Goal: Task Accomplishment & Management: Use online tool/utility

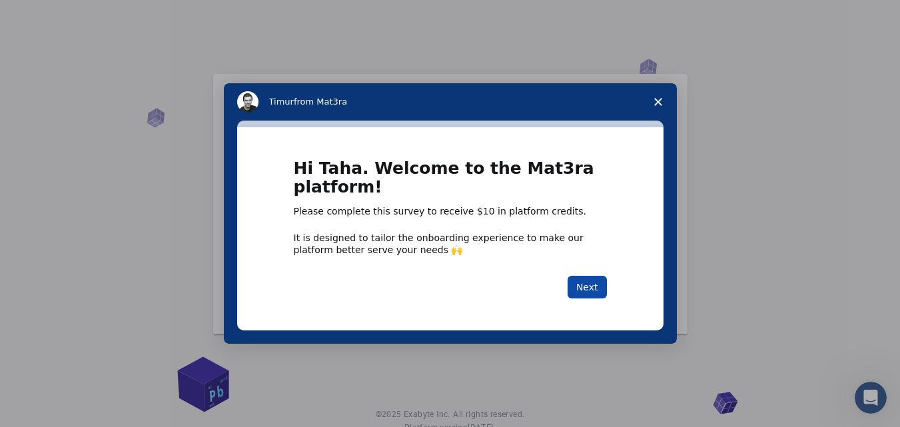
click at [593, 283] on button "Next" at bounding box center [587, 287] width 39 height 23
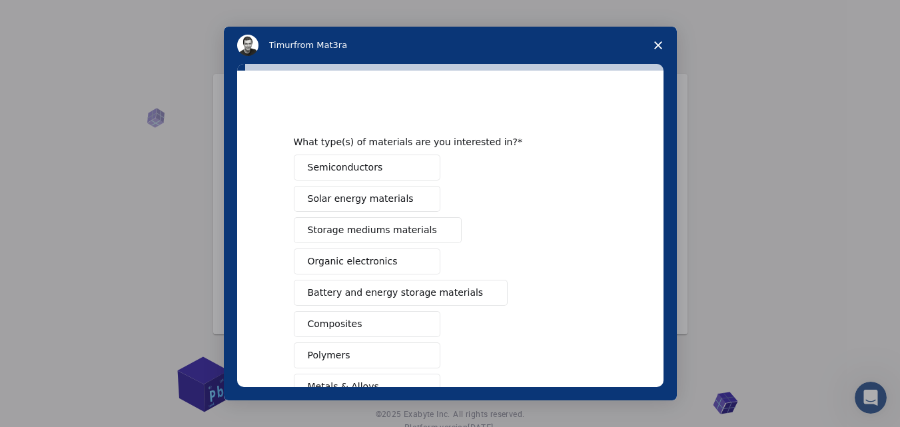
click at [397, 169] on button "Semiconductors" at bounding box center [367, 168] width 147 height 26
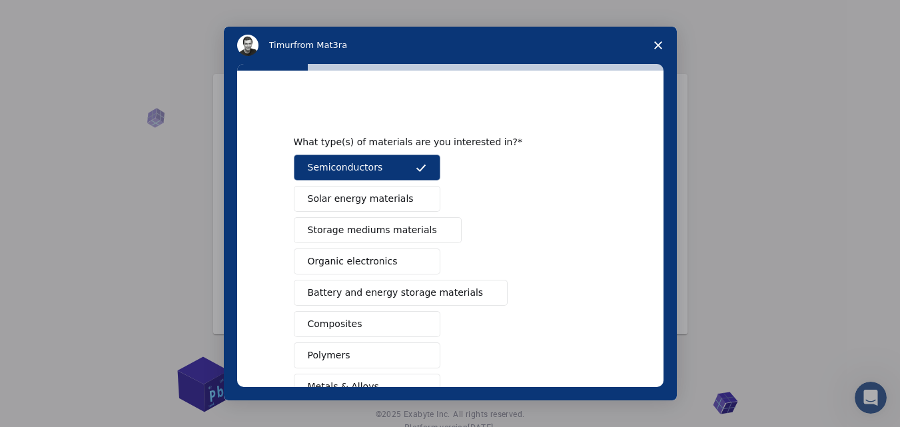
click at [395, 202] on span "Solar energy materials" at bounding box center [361, 199] width 106 height 14
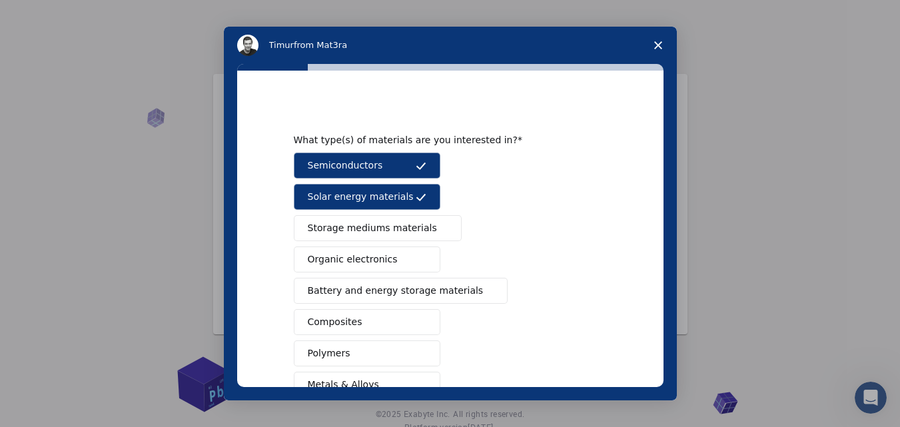
scroll to position [7, 0]
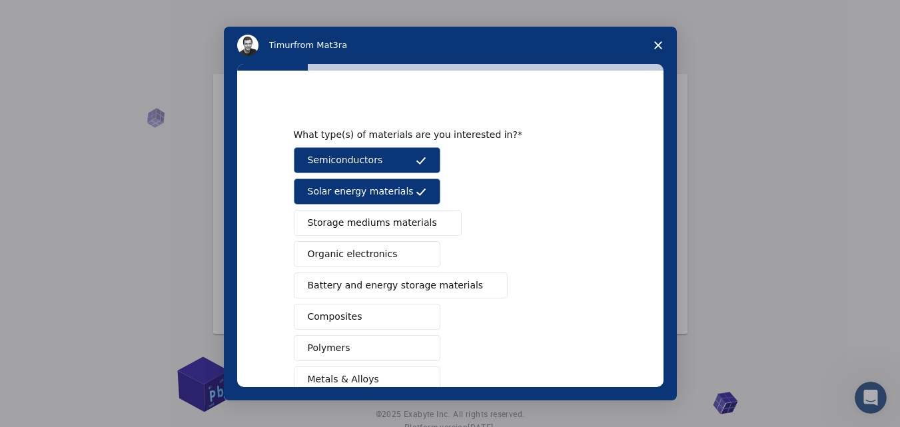
click at [415, 283] on span "Battery and energy storage materials" at bounding box center [396, 286] width 176 height 14
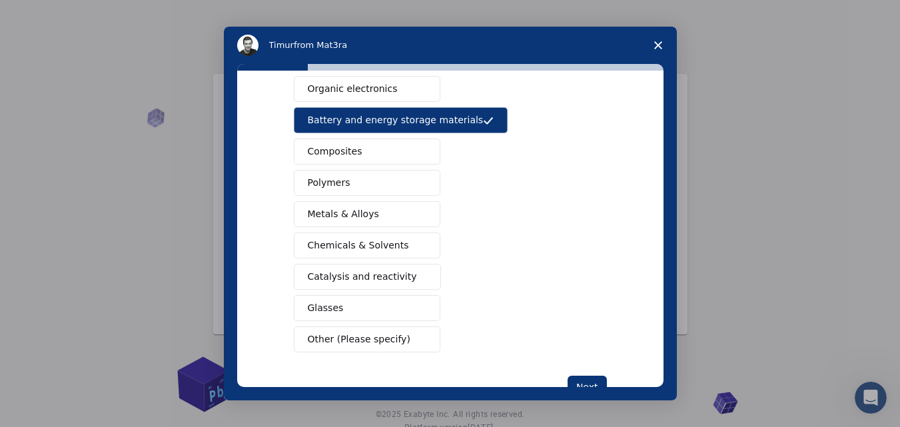
scroll to position [179, 0]
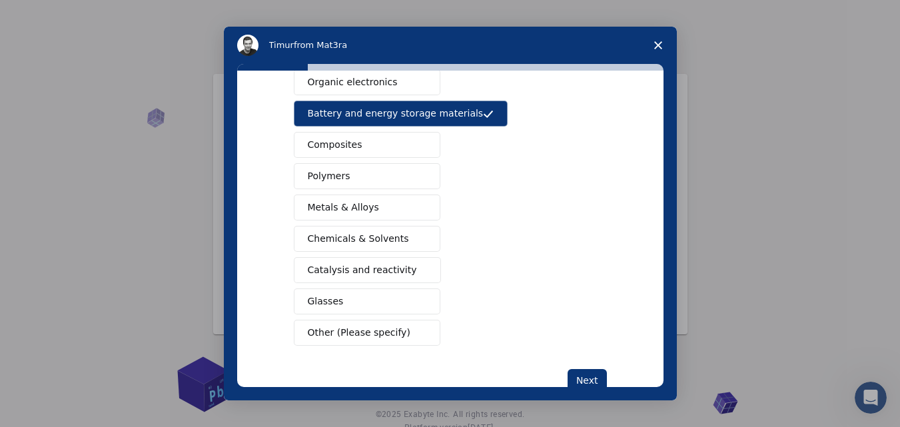
click at [352, 145] on span "Composites" at bounding box center [335, 145] width 55 height 14
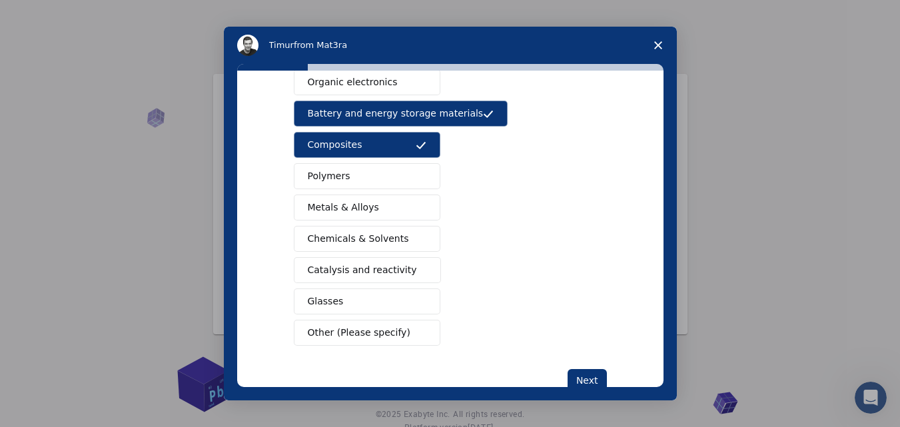
click at [337, 306] on button "Glasses" at bounding box center [367, 302] width 147 height 26
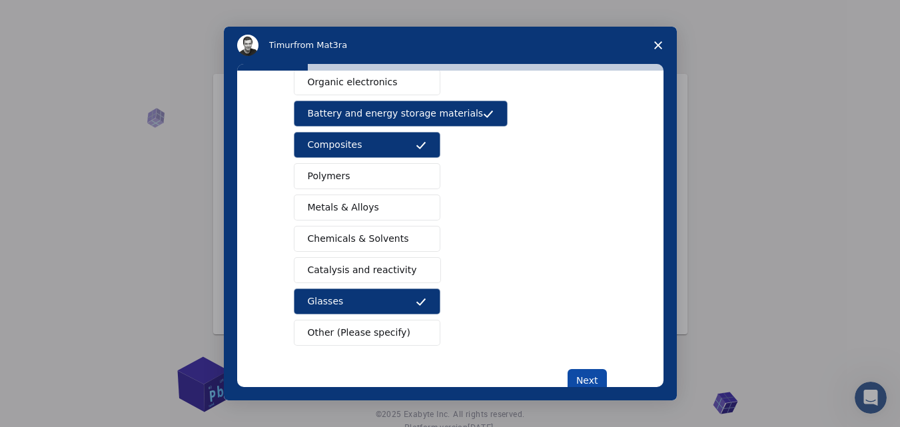
click at [592, 379] on button "Next" at bounding box center [587, 380] width 39 height 23
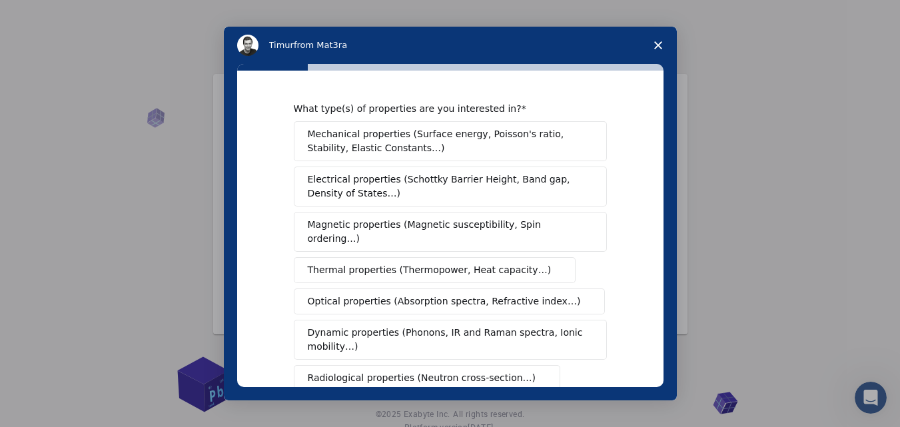
click at [511, 150] on span "Mechanical properties (Surface energy, Poisson's ratio, Stability, Elastic Cons…" at bounding box center [447, 141] width 278 height 28
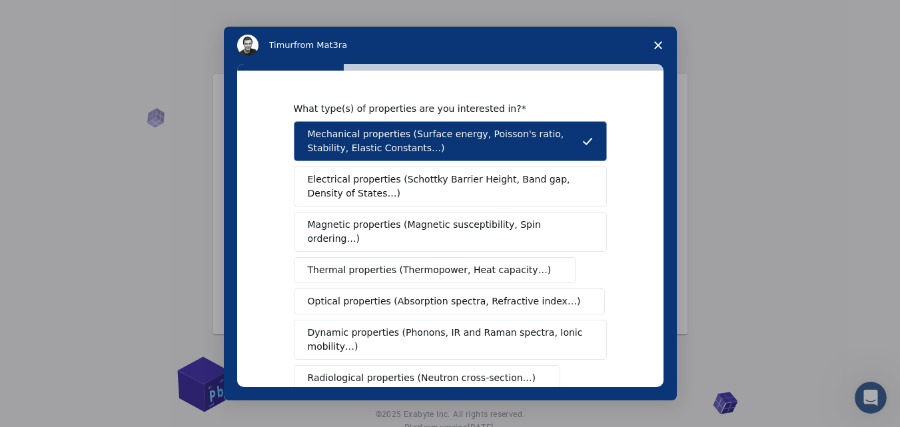
click at [491, 187] on span "Electrical properties (Schottky Barrier Height, Band gap, Density of States…)" at bounding box center [446, 187] width 277 height 28
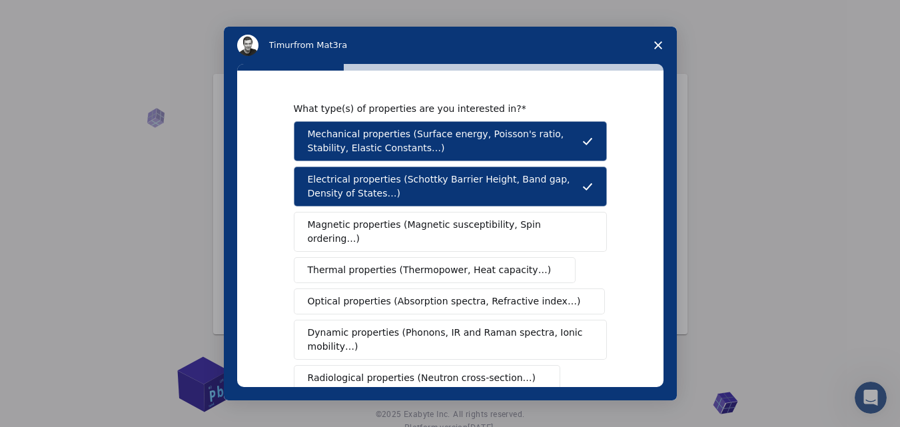
click at [468, 228] on span "Magnetic properties (Magnetic susceptibility, Spin ordering…)" at bounding box center [445, 232] width 275 height 28
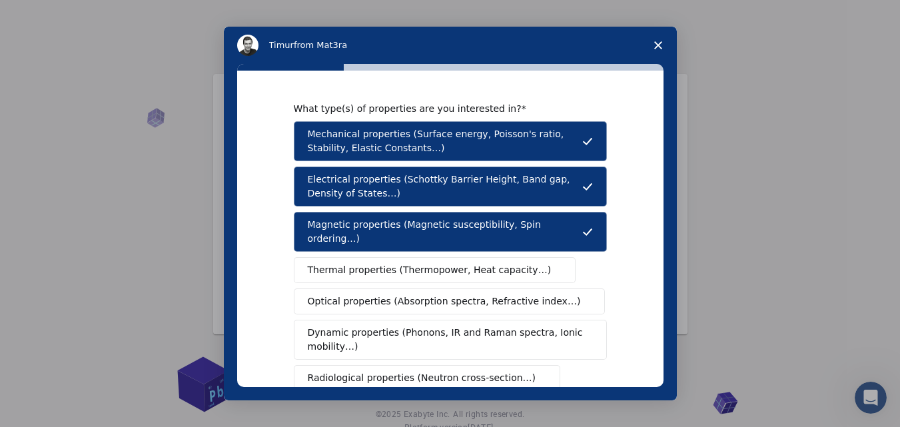
click at [450, 265] on button "Thermal properties (Thermopower, Heat capacity…)" at bounding box center [435, 270] width 283 height 26
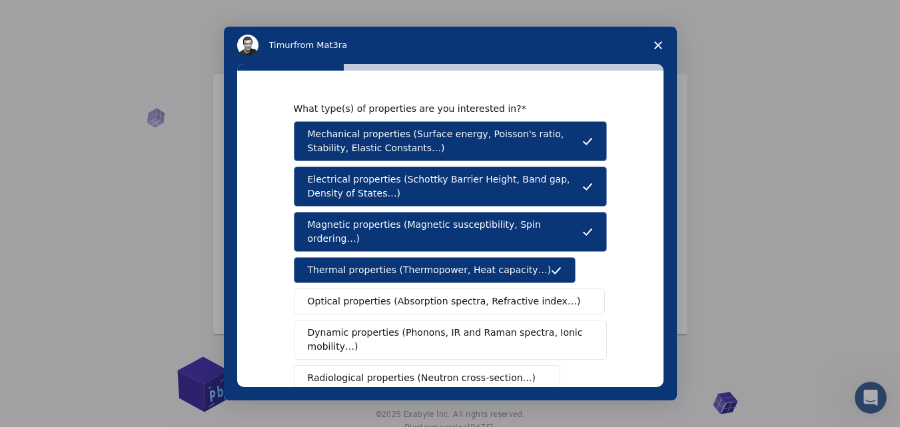
click at [457, 295] on span "Optical properties (Absorption spectra, Refractive index…)" at bounding box center [444, 302] width 273 height 14
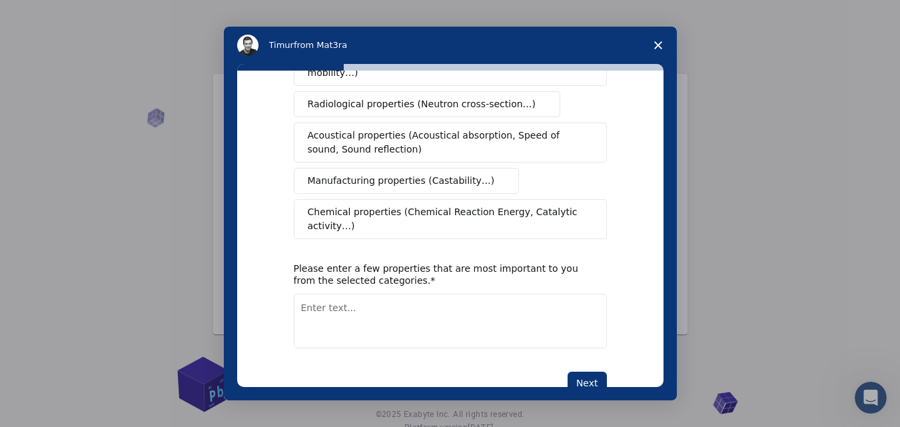
scroll to position [277, 0]
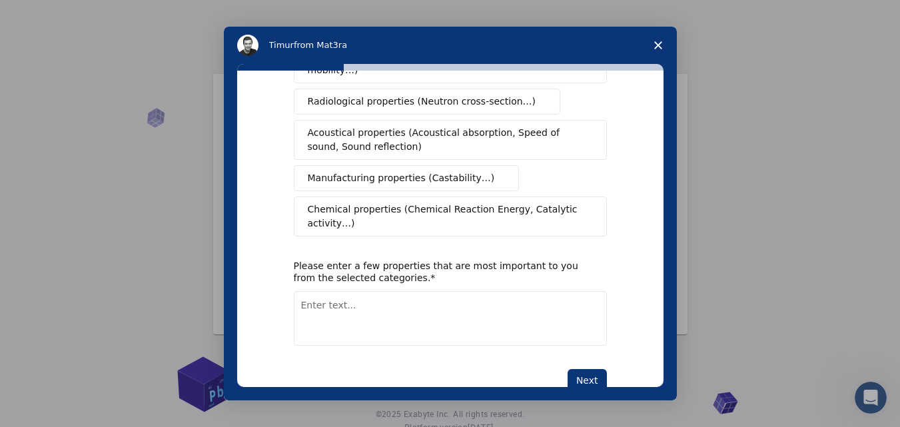
click at [417, 291] on textarea "Enter text..." at bounding box center [450, 318] width 313 height 55
type textarea "Electronic energy calculation"
click at [592, 369] on button "Next" at bounding box center [587, 380] width 39 height 23
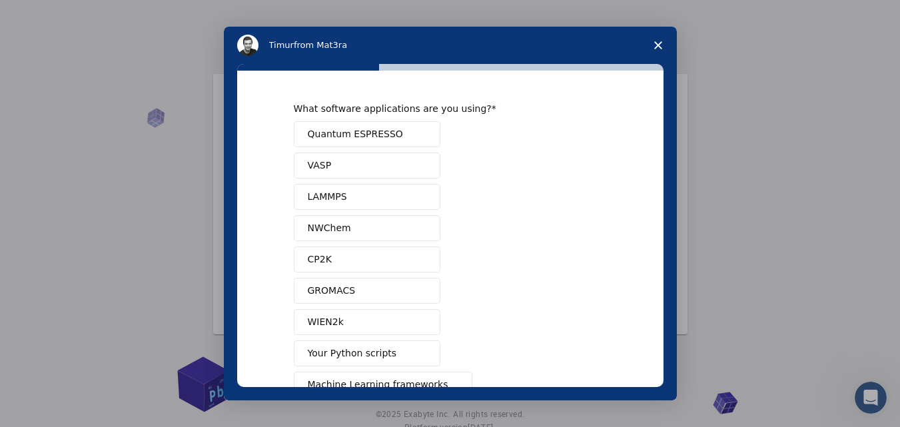
click at [405, 133] on button "Quantum ESPRESSO" at bounding box center [367, 134] width 147 height 26
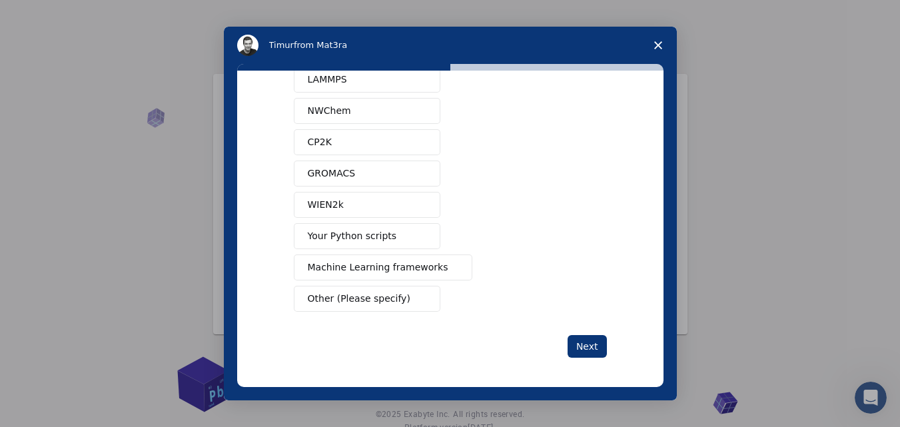
scroll to position [120, 0]
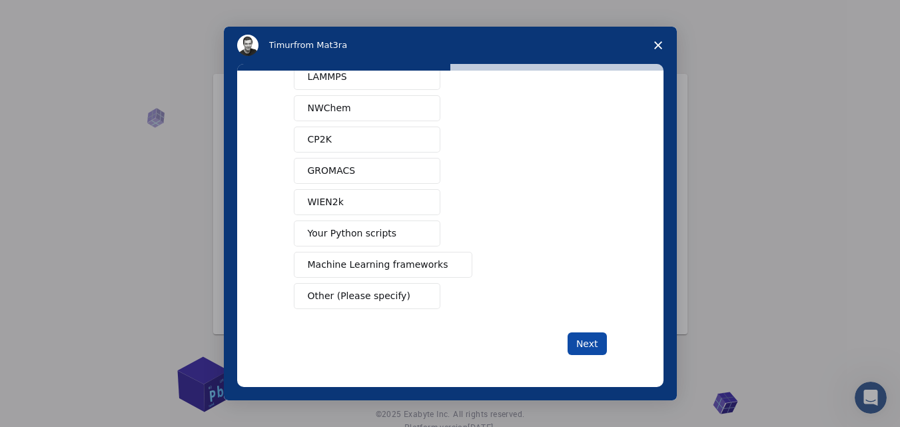
click at [573, 345] on button "Next" at bounding box center [587, 344] width 39 height 23
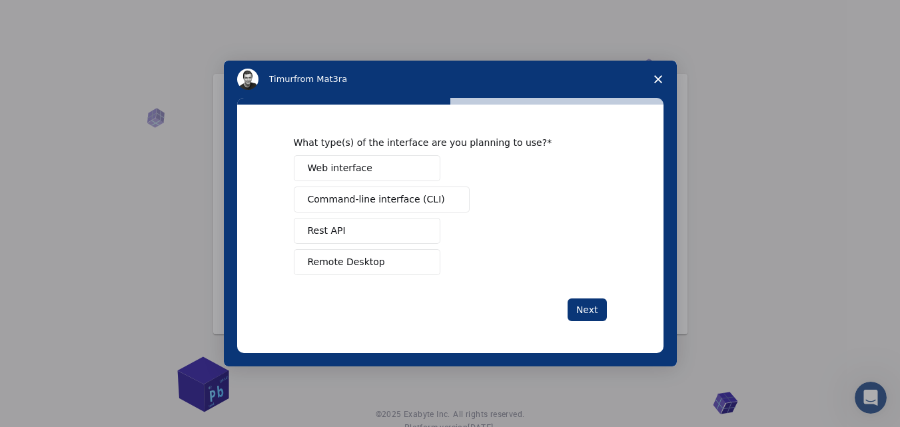
click at [373, 171] on button "Web interface" at bounding box center [367, 168] width 147 height 26
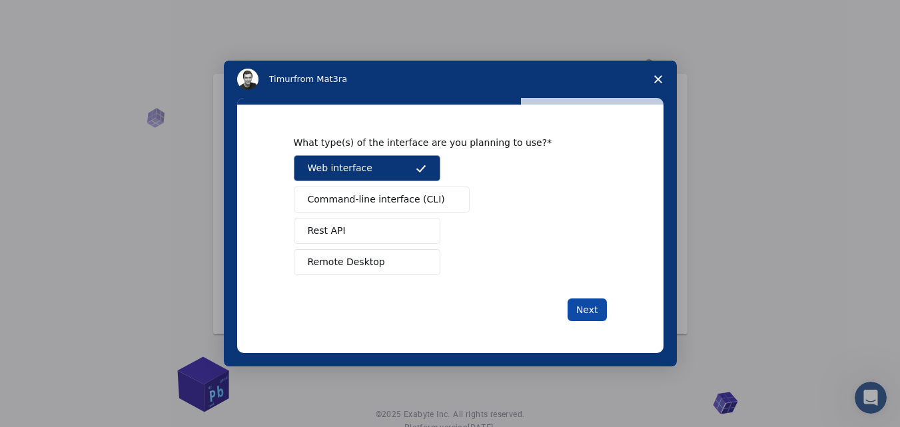
click at [586, 307] on button "Next" at bounding box center [587, 310] width 39 height 23
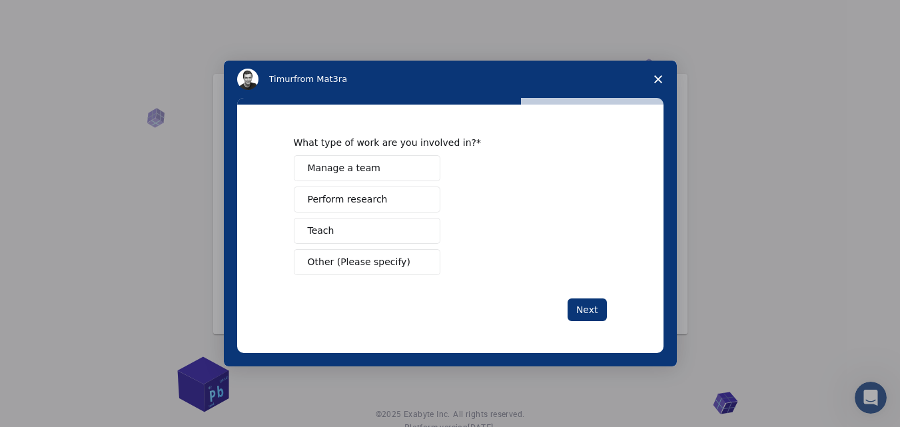
click at [378, 205] on button "Perform research" at bounding box center [367, 200] width 147 height 26
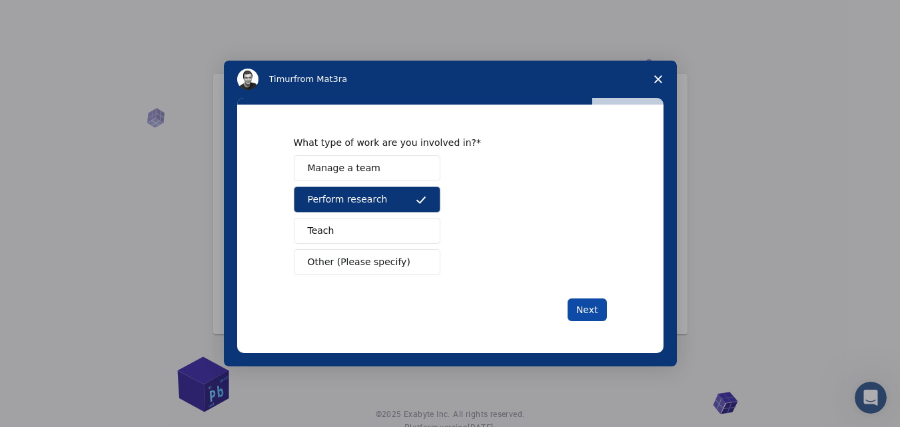
click at [583, 311] on button "Next" at bounding box center [587, 310] width 39 height 23
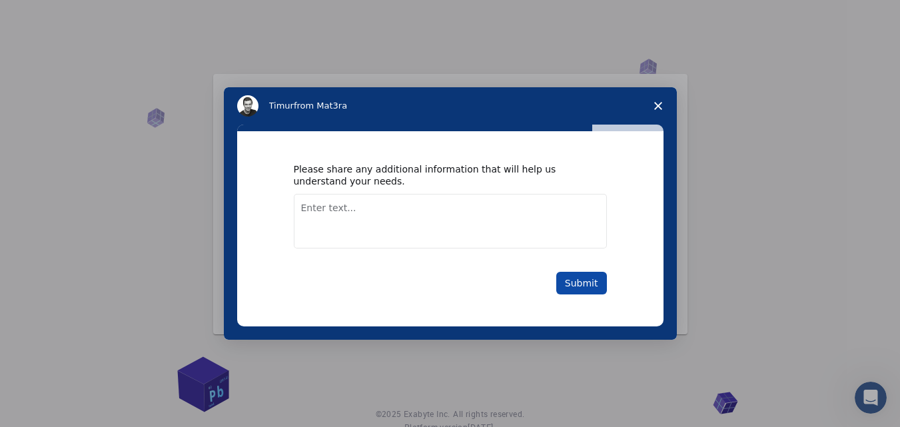
click at [582, 283] on button "Submit" at bounding box center [582, 283] width 51 height 23
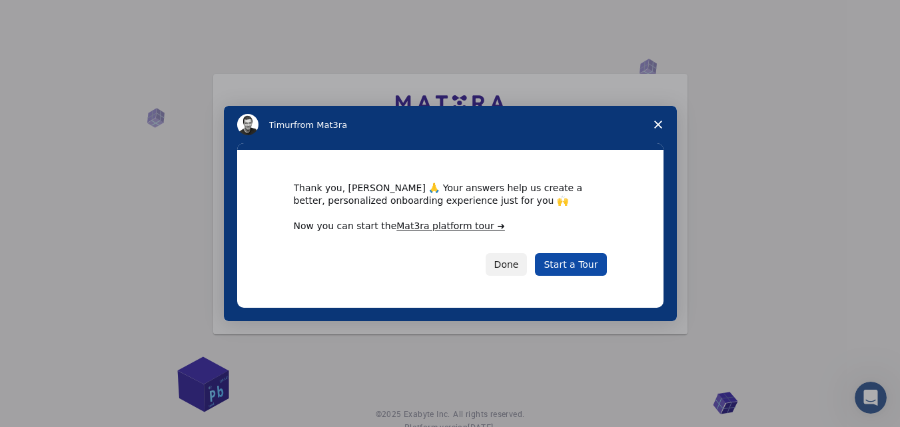
click at [573, 267] on link "Start a Tour" at bounding box center [570, 264] width 71 height 23
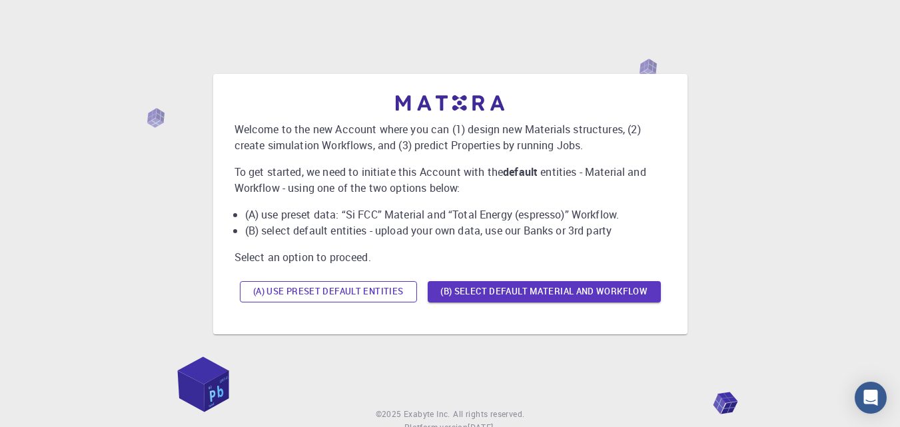
click at [334, 289] on button "(A) Use preset default entities" at bounding box center [328, 291] width 177 height 21
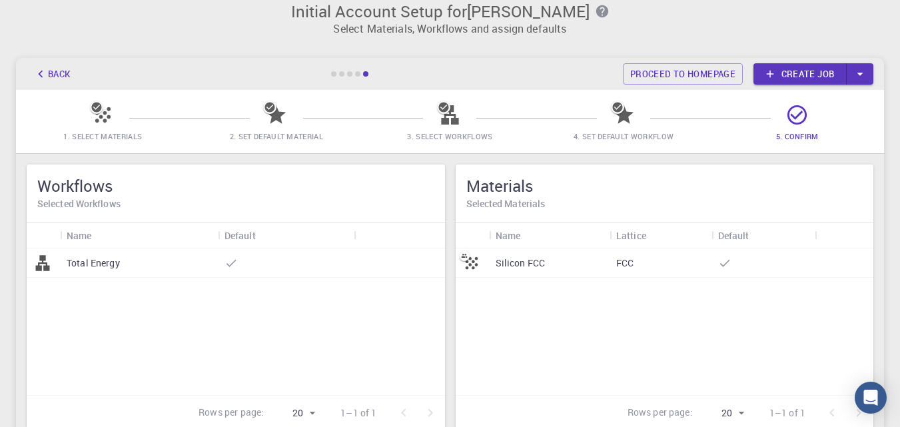
scroll to position [11, 0]
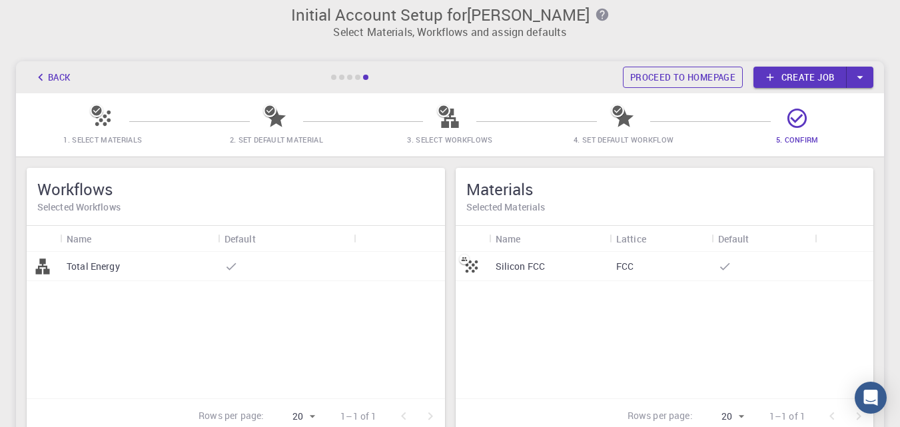
click at [709, 79] on link "Proceed to homepage" at bounding box center [683, 77] width 120 height 21
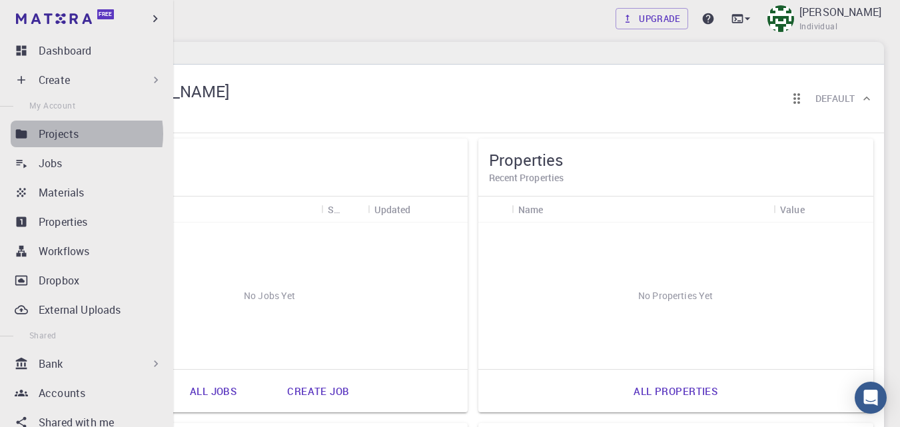
drag, startPoint x: 75, startPoint y: 134, endPoint x: 168, endPoint y: 143, distance: 93.8
click at [75, 135] on p "Projects" at bounding box center [59, 134] width 40 height 16
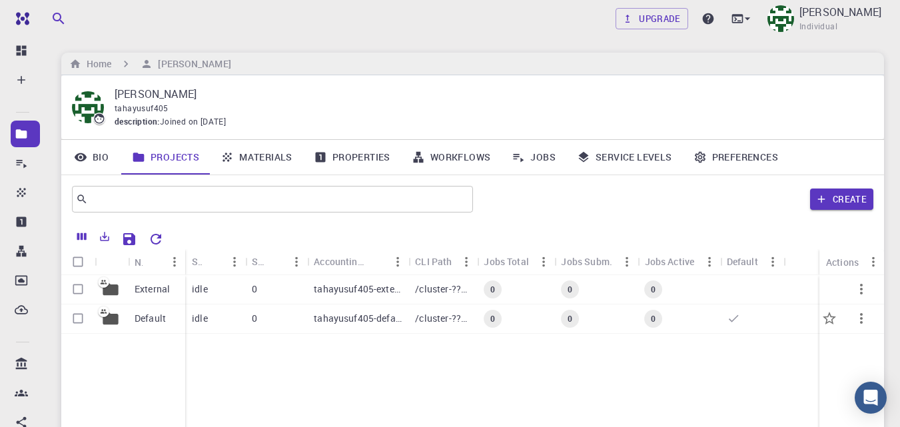
click at [157, 319] on p "Default" at bounding box center [150, 318] width 31 height 13
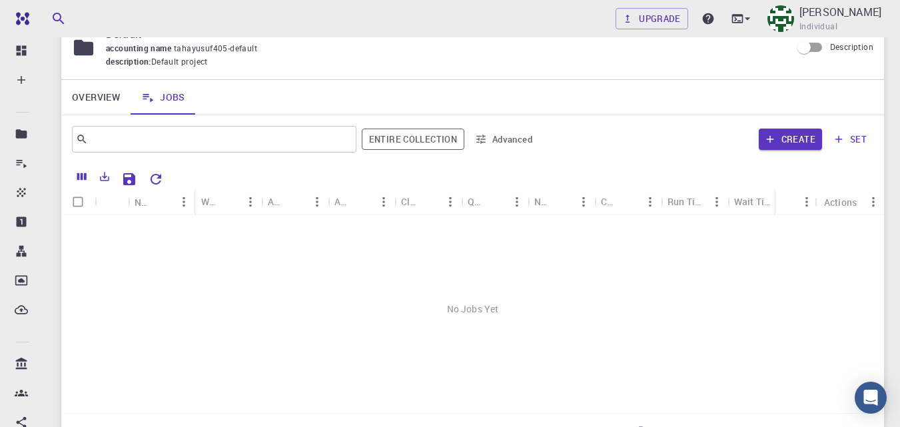
scroll to position [61, 0]
click at [160, 179] on icon "Reset Explorer Settings" at bounding box center [156, 179] width 16 height 16
click at [20, 77] on icon at bounding box center [21, 79] width 13 height 13
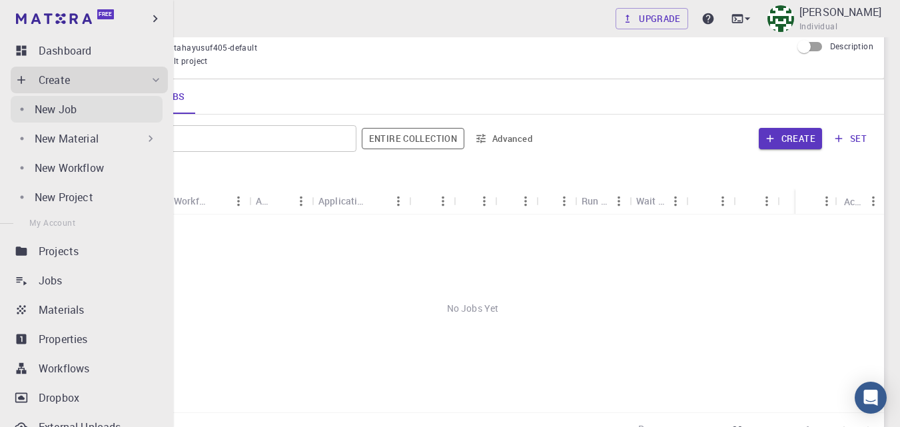
click at [117, 107] on div "New Job" at bounding box center [99, 109] width 128 height 16
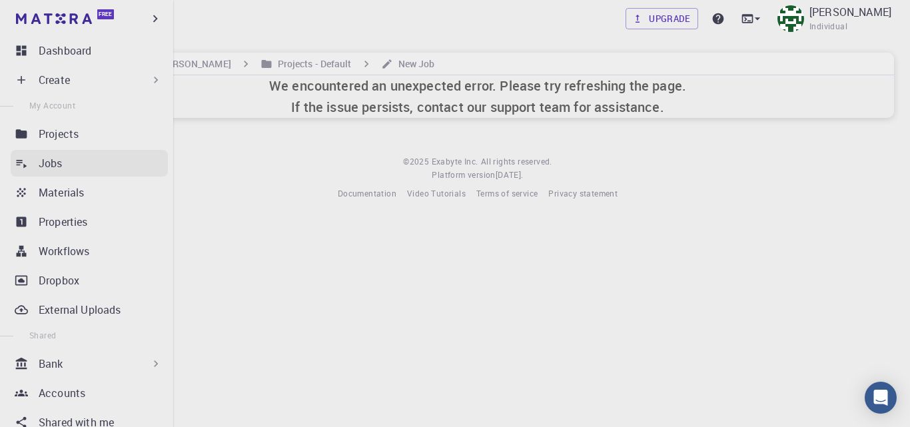
click at [57, 166] on p "Jobs" at bounding box center [51, 163] width 24 height 16
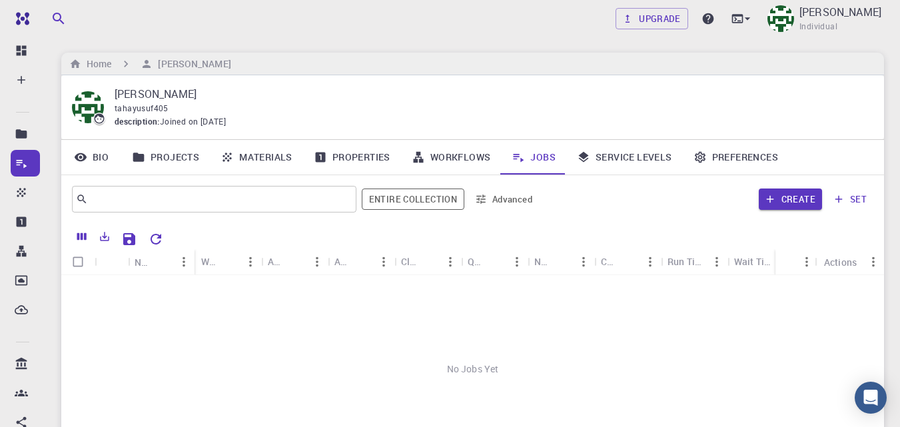
click at [449, 153] on link "Workflows" at bounding box center [451, 157] width 101 height 35
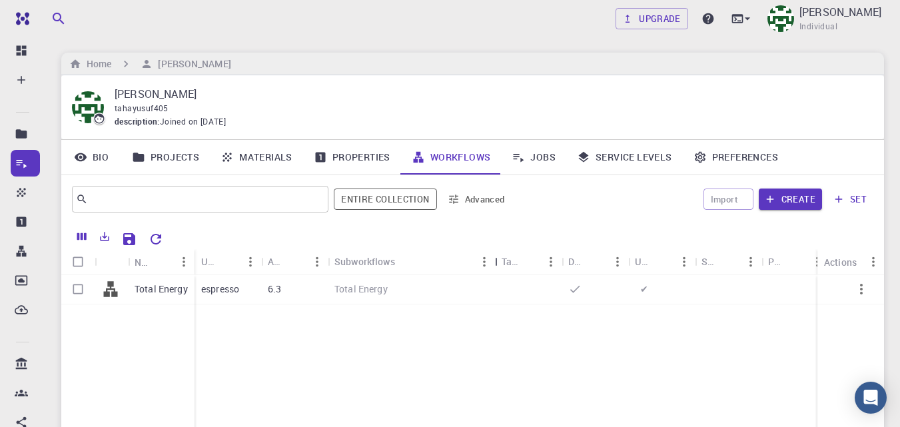
drag, startPoint x: 399, startPoint y: 259, endPoint x: 499, endPoint y: 259, distance: 100.6
click at [499, 259] on div "Subworkflows" at bounding box center [496, 262] width 13 height 26
click at [261, 151] on link "Materials" at bounding box center [256, 157] width 93 height 35
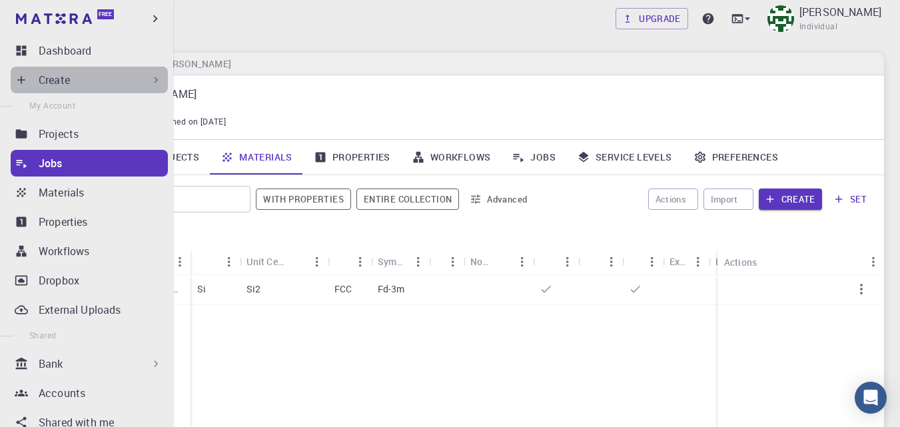
click at [92, 80] on div "Create" at bounding box center [101, 80] width 124 height 16
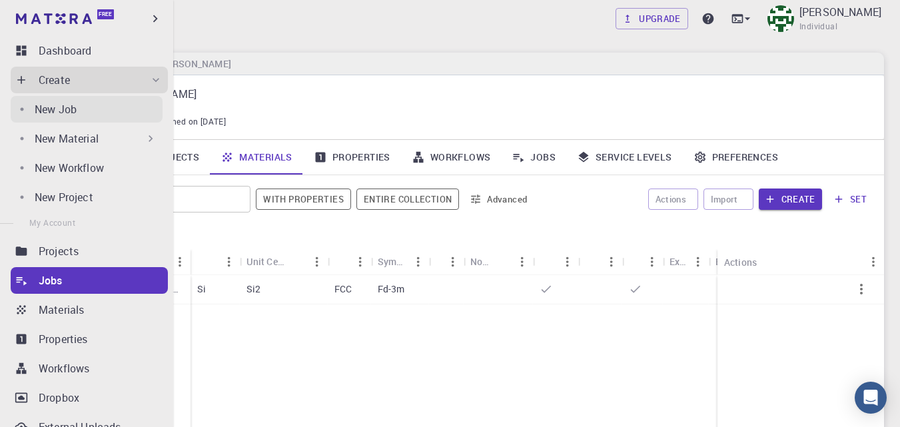
click at [79, 111] on div "New Job" at bounding box center [99, 109] width 128 height 16
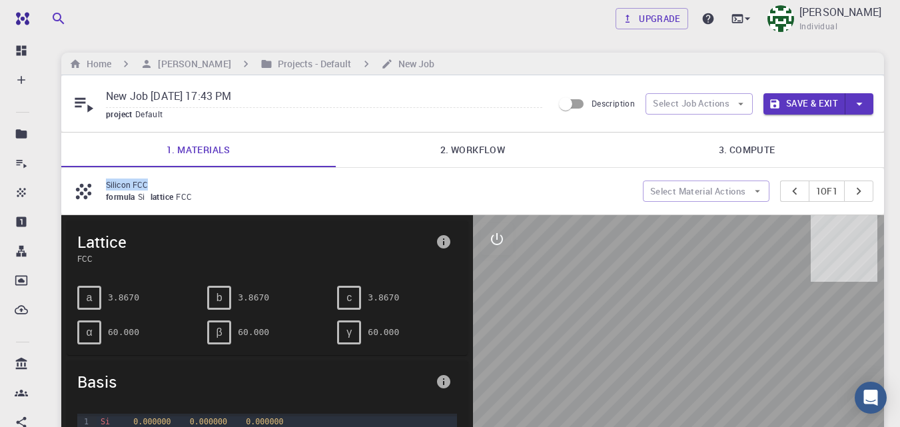
drag, startPoint x: 148, startPoint y: 185, endPoint x: 103, endPoint y: 184, distance: 45.3
click at [103, 184] on div "Silicon FCC formula Si lattice FCC" at bounding box center [357, 191] width 571 height 25
copy p "Silicon FCC"
drag, startPoint x: 231, startPoint y: 93, endPoint x: 99, endPoint y: 90, distance: 132.0
click at [100, 90] on div "New Job [DATE] 17:43 PM project Default" at bounding box center [312, 103] width 481 height 35
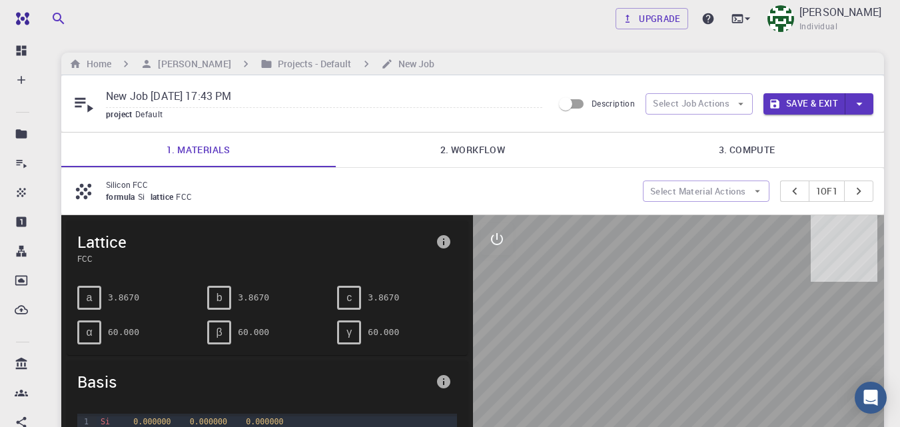
paste input "Silicon FCC"
click at [480, 161] on link "2. Workflow" at bounding box center [473, 150] width 275 height 35
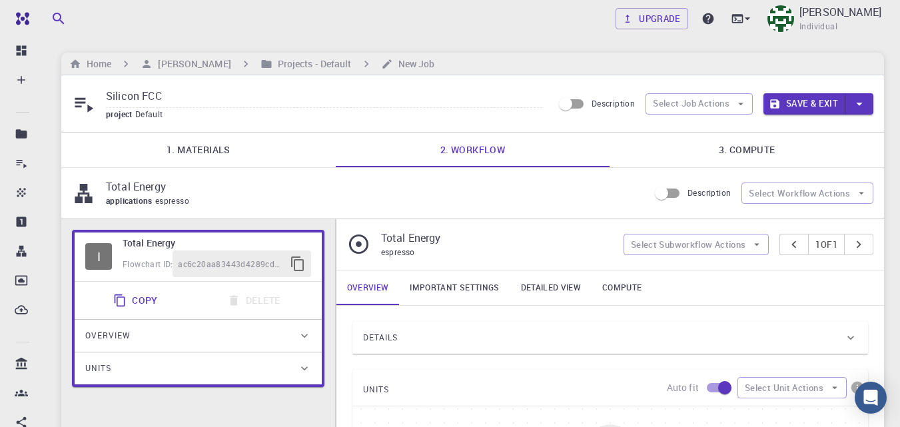
click at [229, 99] on input "Silicon FCC" at bounding box center [324, 97] width 437 height 22
type input "Silicon FCC (T Energy)"
click at [712, 154] on link "3. Compute" at bounding box center [747, 150] width 275 height 35
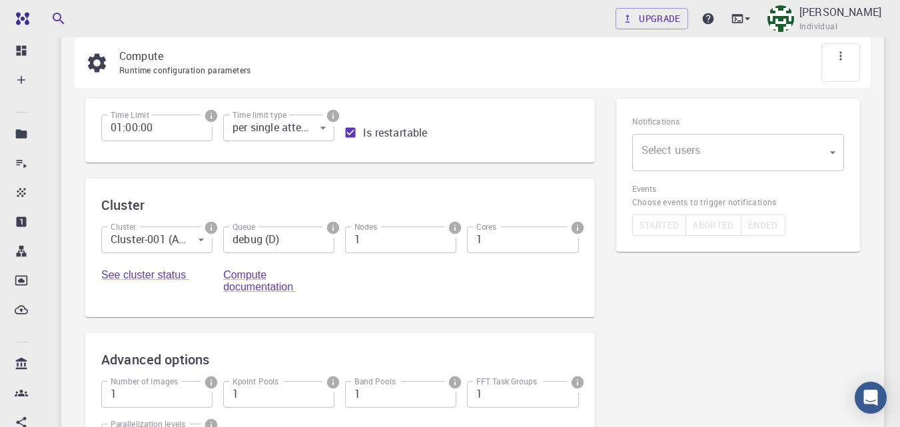
scroll to position [151, 0]
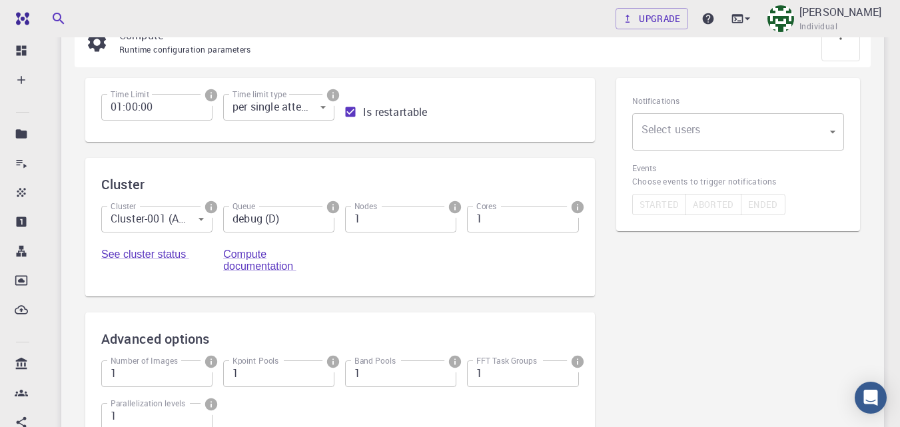
click at [767, 138] on body "Free Dashboard Create New Job New Material Create Material Upload File Import f…" at bounding box center [450, 219] width 900 height 740
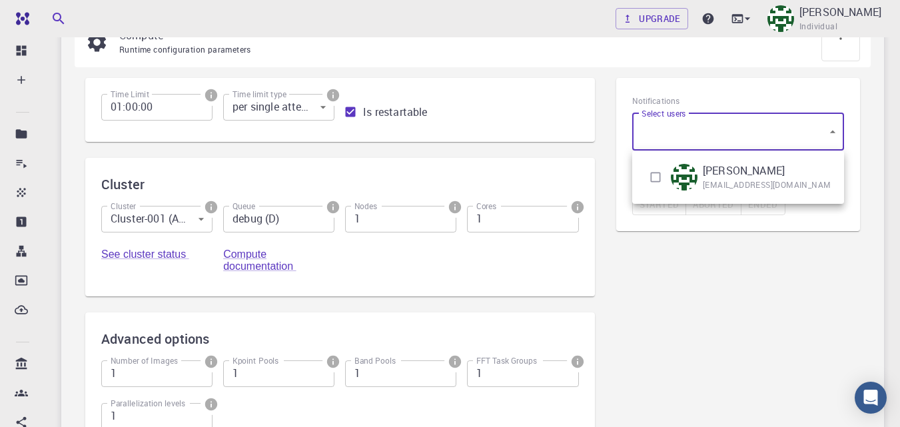
click at [656, 176] on input "checkbox" at bounding box center [655, 177] width 25 height 25
checkbox input "true"
type input "[object Object]"
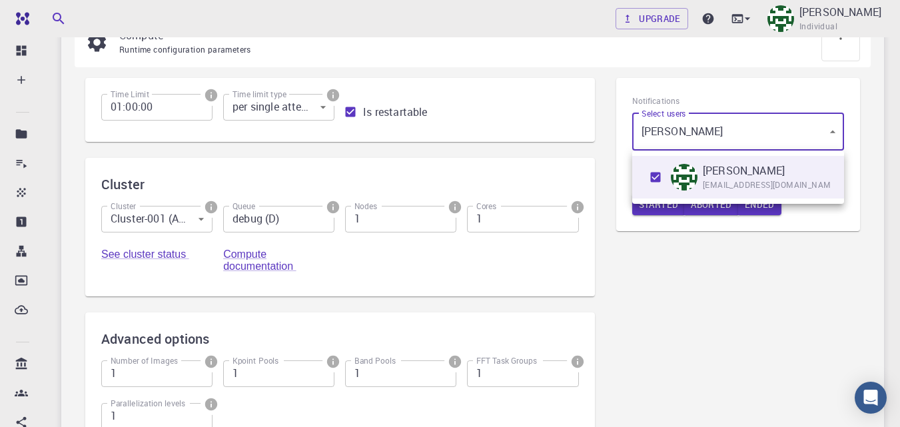
click at [659, 267] on div at bounding box center [450, 213] width 900 height 427
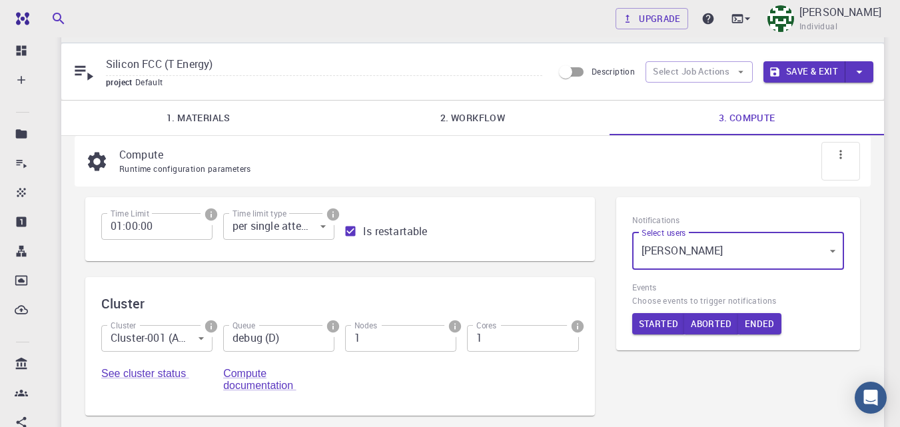
scroll to position [29, 0]
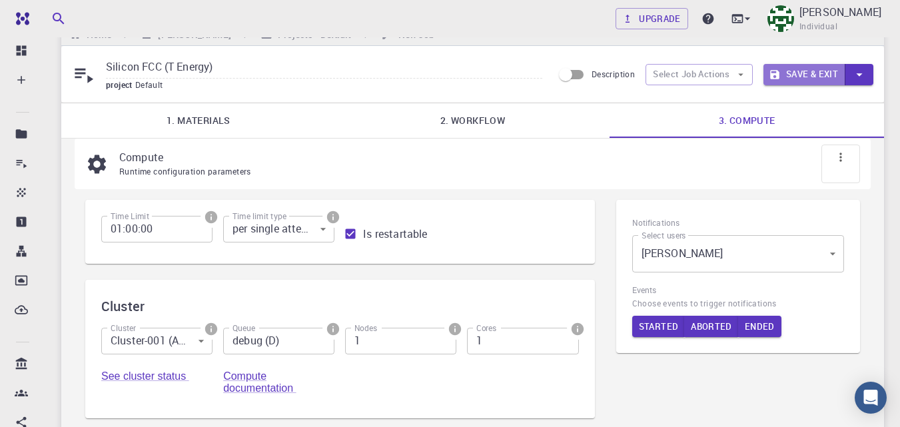
click at [801, 70] on button "Save & Exit" at bounding box center [805, 74] width 82 height 21
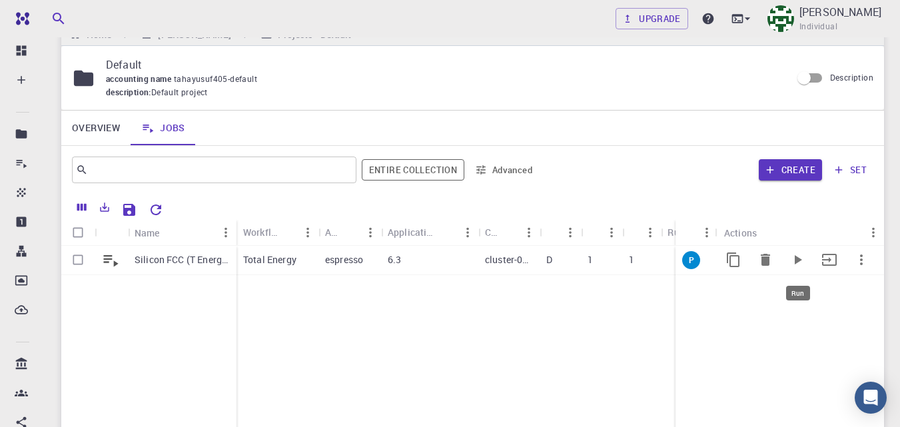
drag, startPoint x: 802, startPoint y: 263, endPoint x: 793, endPoint y: 270, distance: 11.9
click at [802, 262] on icon "Run" at bounding box center [798, 260] width 16 height 16
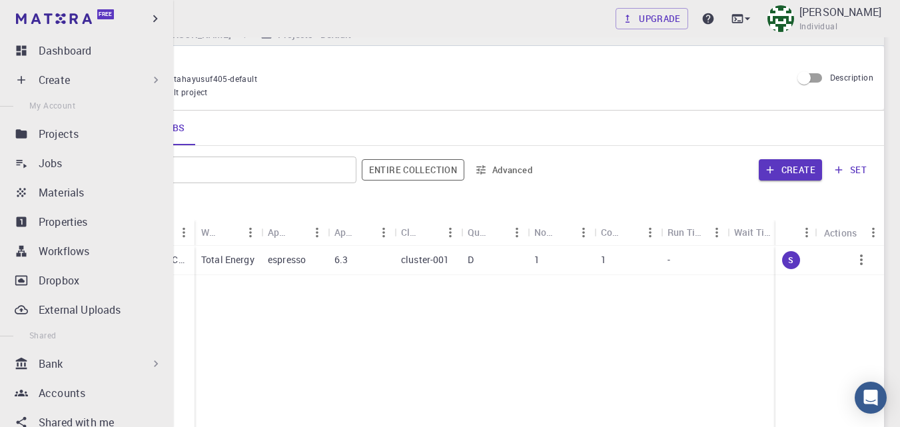
click at [63, 169] on div "Jobs" at bounding box center [103, 163] width 129 height 16
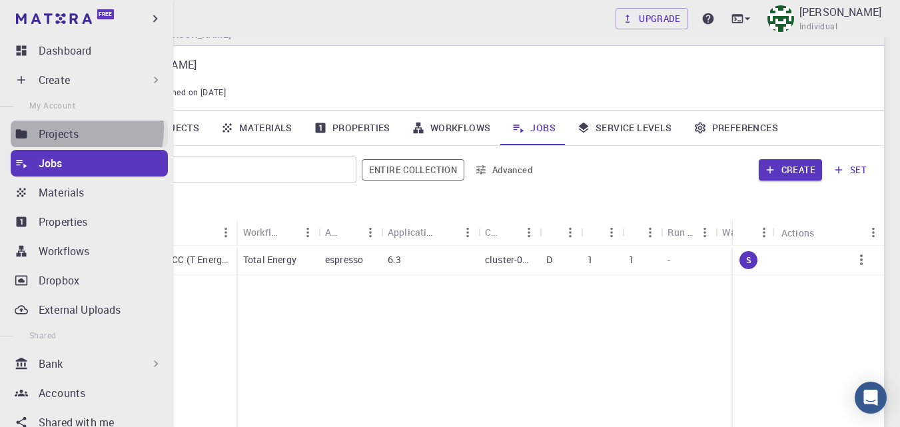
click at [64, 129] on p "Projects" at bounding box center [59, 134] width 40 height 16
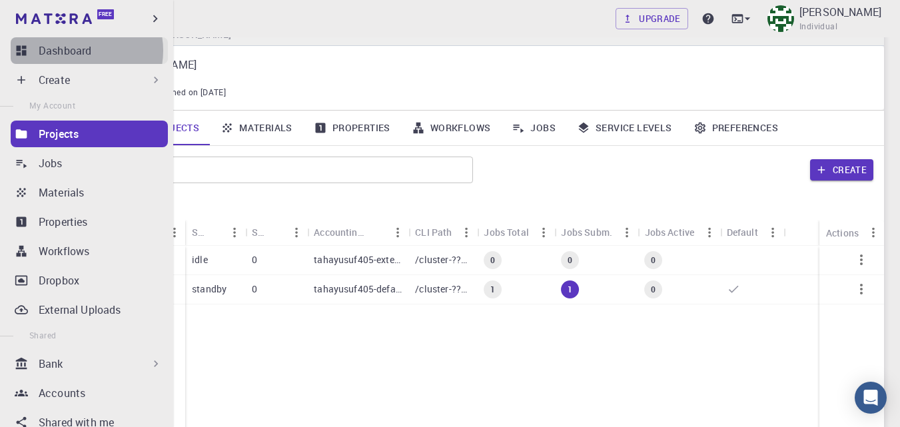
click at [79, 51] on p "Dashboard" at bounding box center [65, 51] width 53 height 16
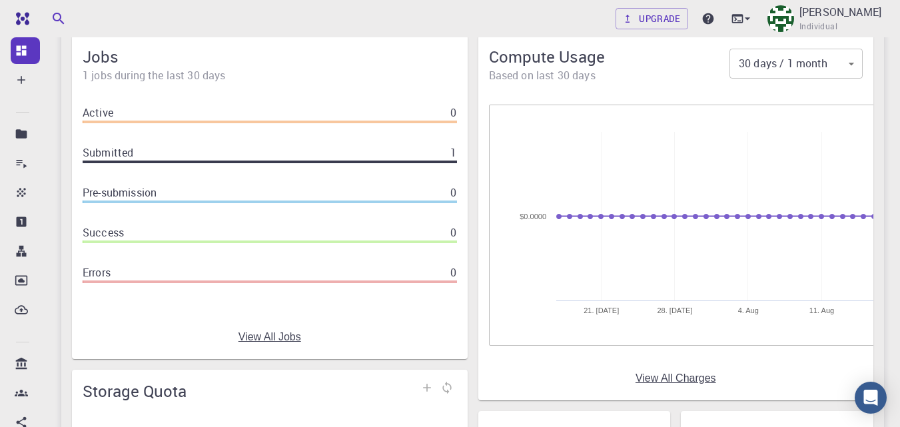
scroll to position [48, 0]
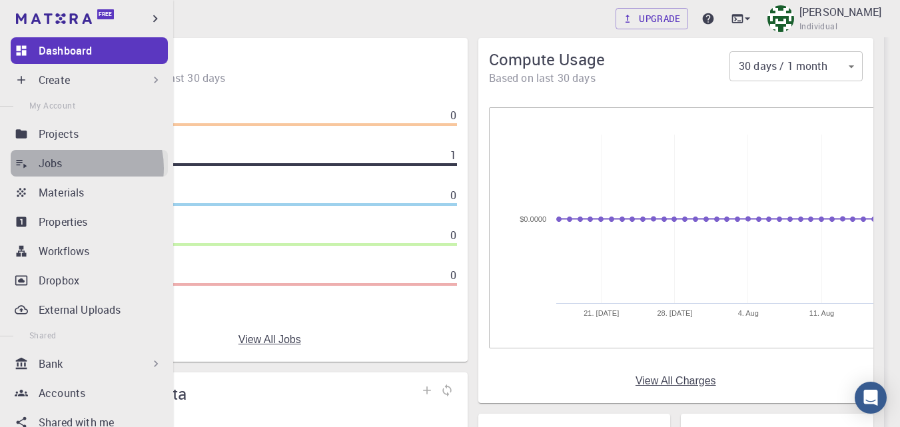
click at [77, 168] on div "Jobs" at bounding box center [103, 163] width 129 height 16
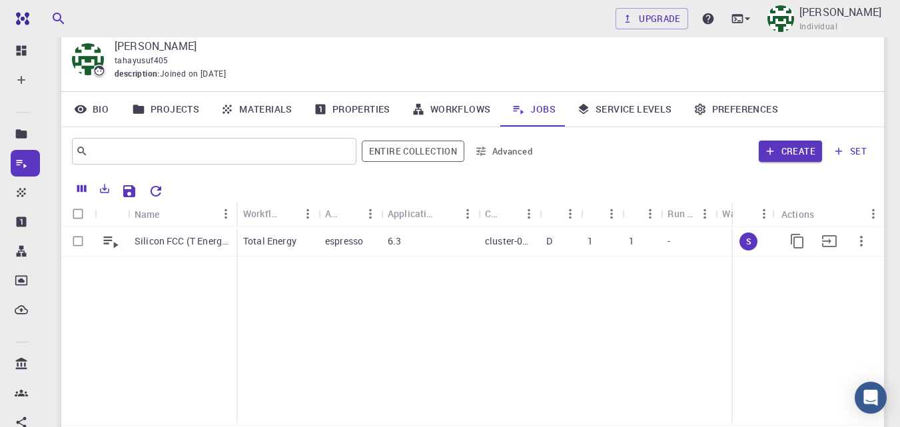
click at [862, 242] on icon "button" at bounding box center [861, 241] width 3 height 11
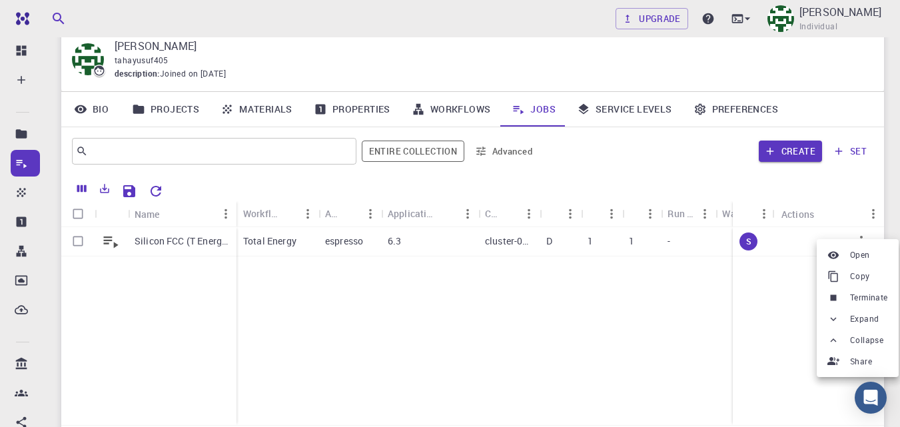
click at [782, 276] on div at bounding box center [450, 213] width 900 height 427
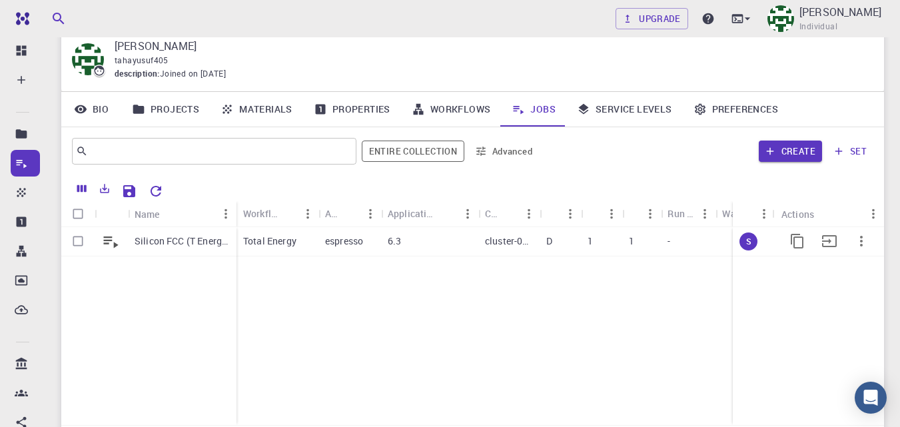
click at [188, 244] on p "Silicon FCC (T Energy)" at bounding box center [182, 241] width 95 height 13
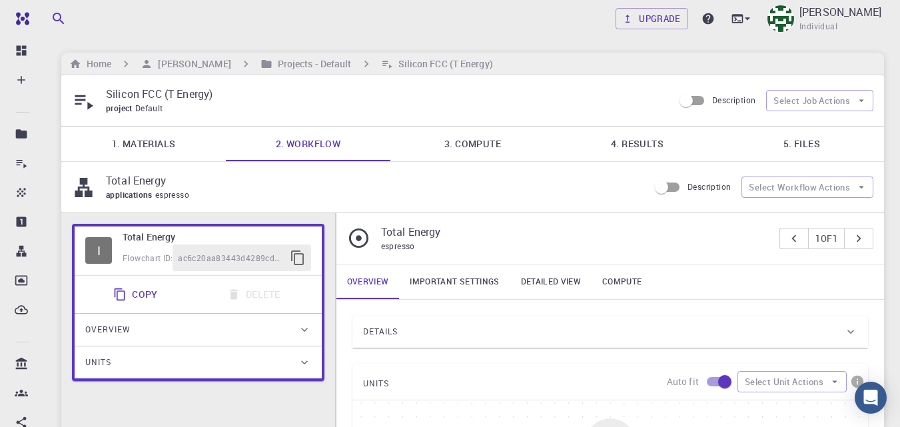
click at [499, 151] on link "3. Compute" at bounding box center [473, 144] width 165 height 35
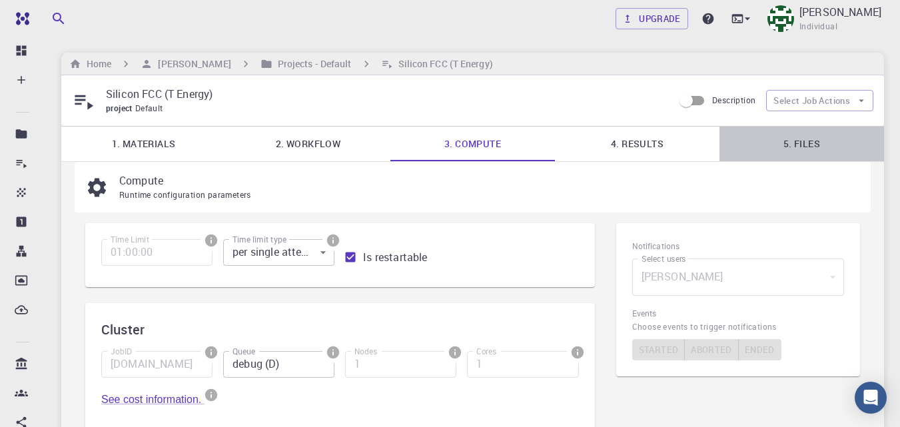
click at [799, 140] on link "5. Files" at bounding box center [802, 144] width 165 height 35
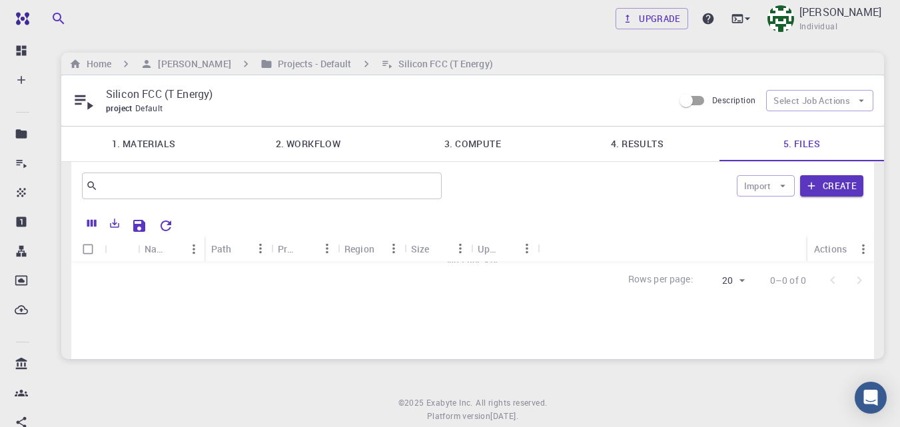
click at [648, 135] on link "4. Results" at bounding box center [637, 144] width 165 height 35
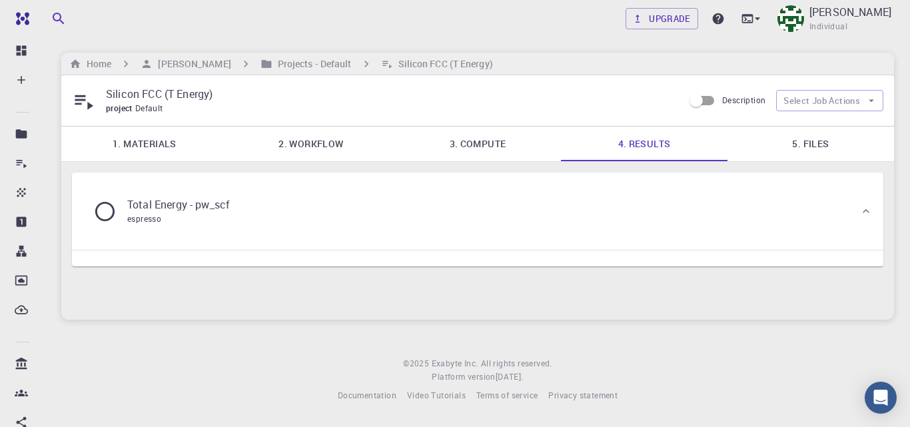
click at [168, 212] on p "Total Energy - pw_scf" at bounding box center [178, 205] width 103 height 16
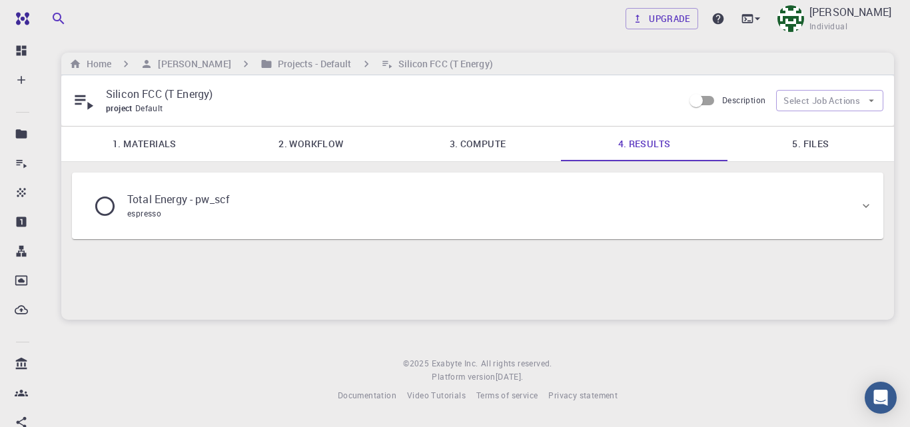
click at [171, 205] on p "Total Energy - pw_scf" at bounding box center [178, 199] width 103 height 16
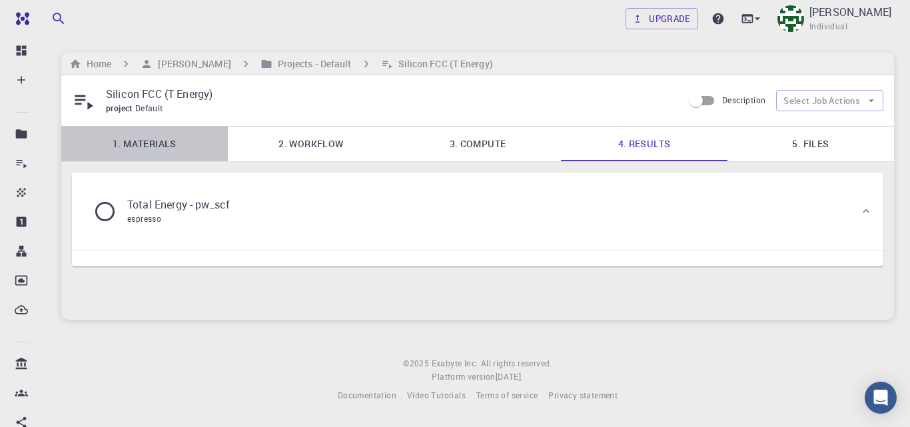
click at [162, 144] on link "1. Materials" at bounding box center [144, 144] width 167 height 35
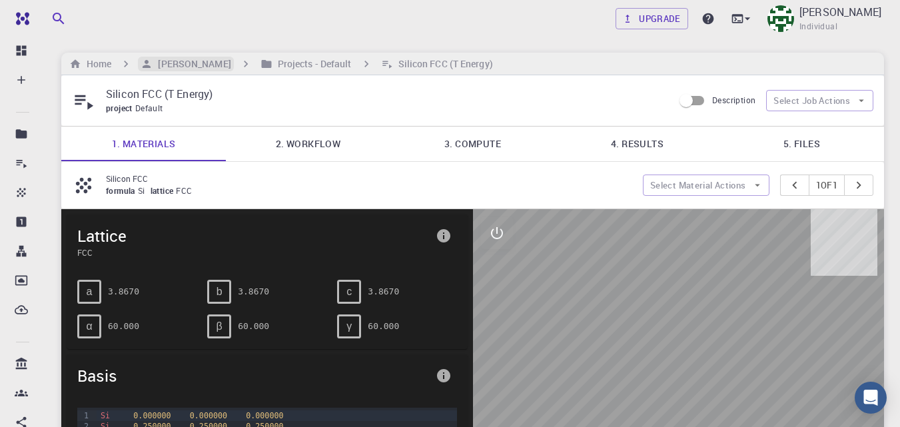
click at [177, 61] on h6 "[PERSON_NAME]" at bounding box center [192, 64] width 78 height 15
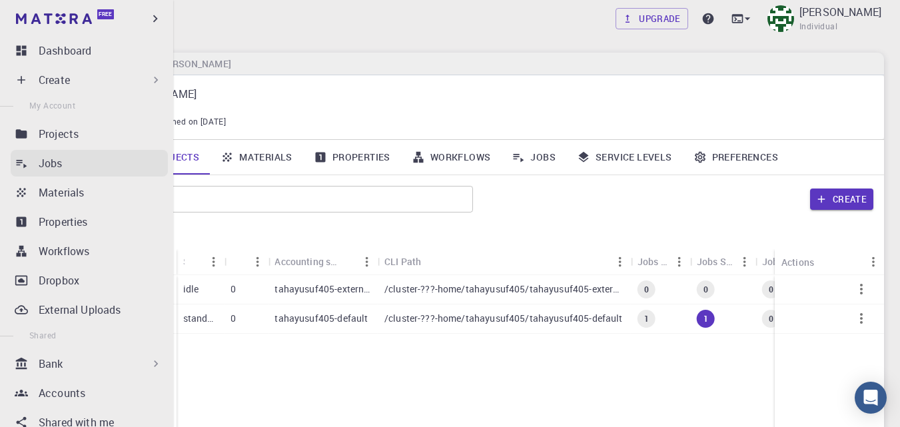
click at [51, 165] on p "Jobs" at bounding box center [51, 163] width 24 height 16
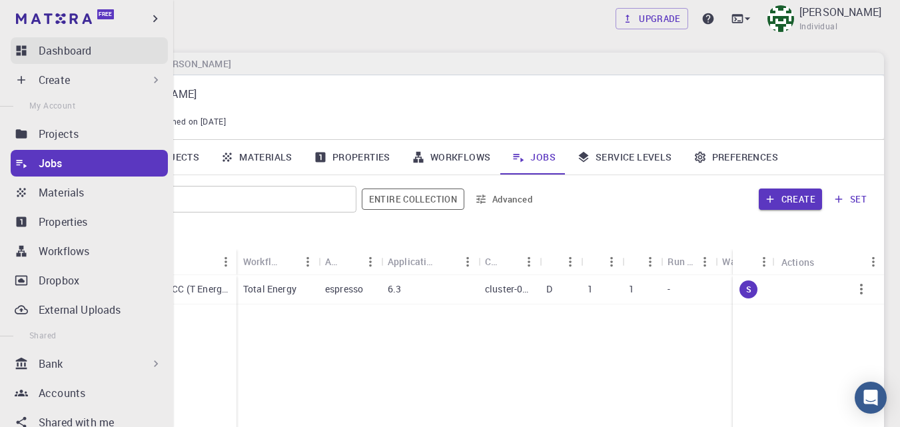
click at [24, 45] on icon at bounding box center [21, 50] width 13 height 13
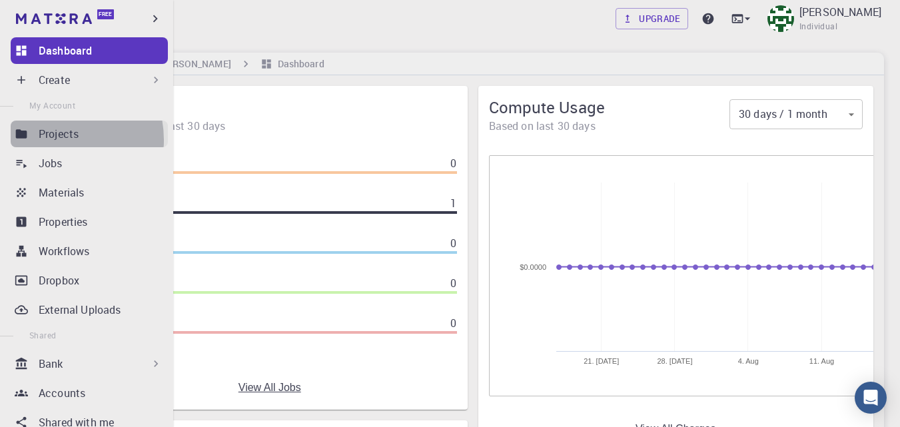
click at [53, 140] on p "Projects" at bounding box center [59, 134] width 40 height 16
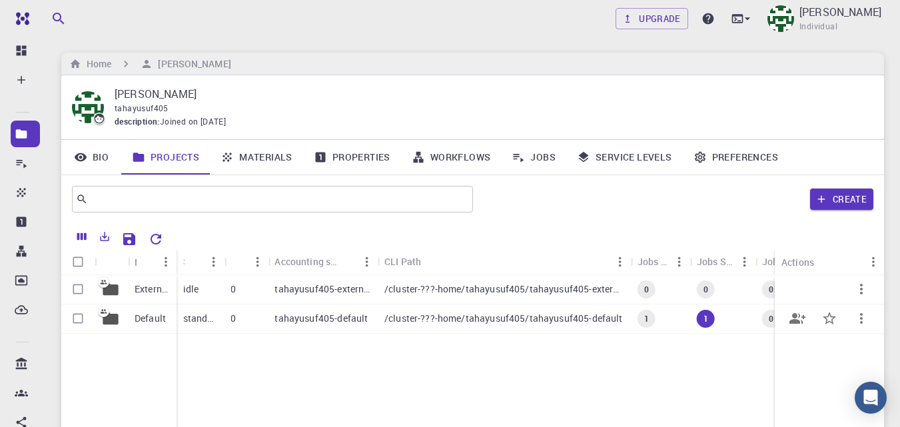
click at [198, 321] on p "standby" at bounding box center [200, 318] width 35 height 13
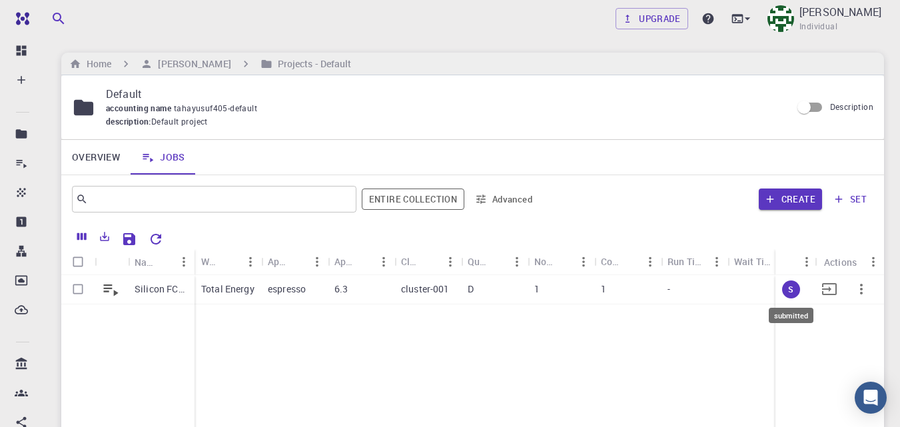
click at [796, 295] on span "S" at bounding box center [791, 289] width 16 height 11
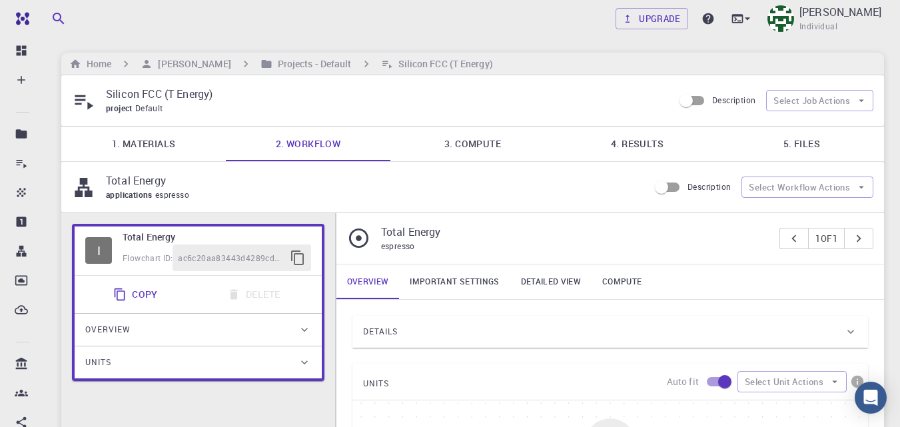
click at [477, 151] on link "3. Compute" at bounding box center [473, 144] width 165 height 35
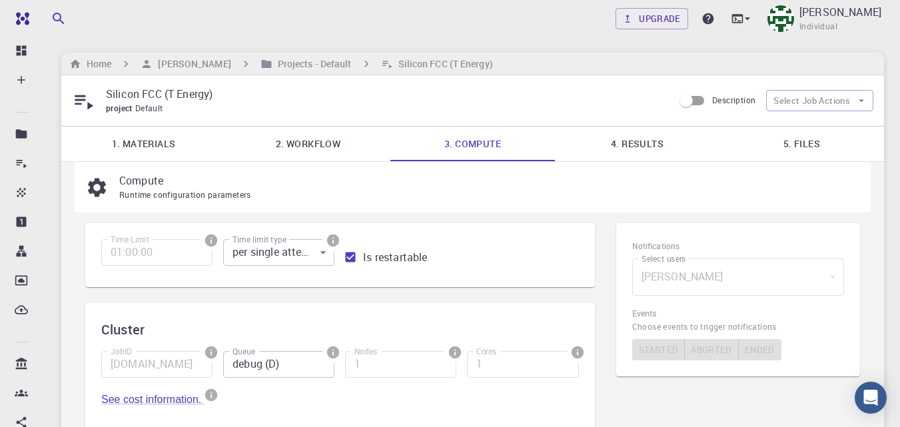
click at [669, 143] on link "4. Results" at bounding box center [637, 144] width 165 height 35
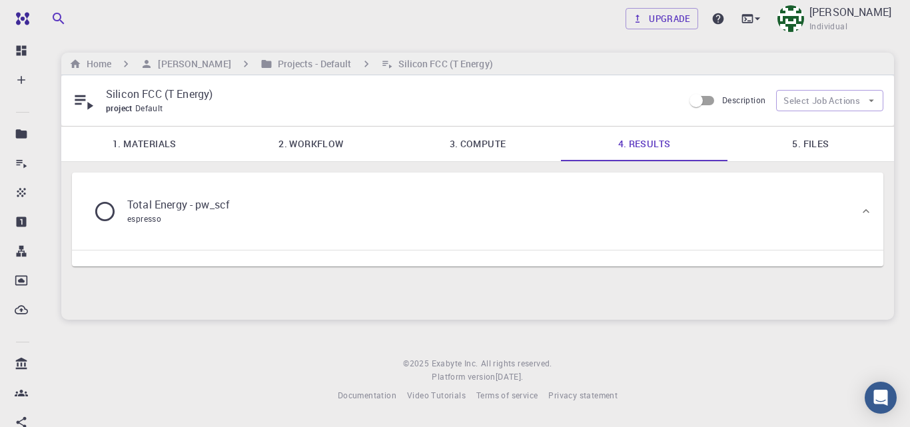
click at [214, 201] on p "Total Energy - pw_scf" at bounding box center [178, 205] width 103 height 16
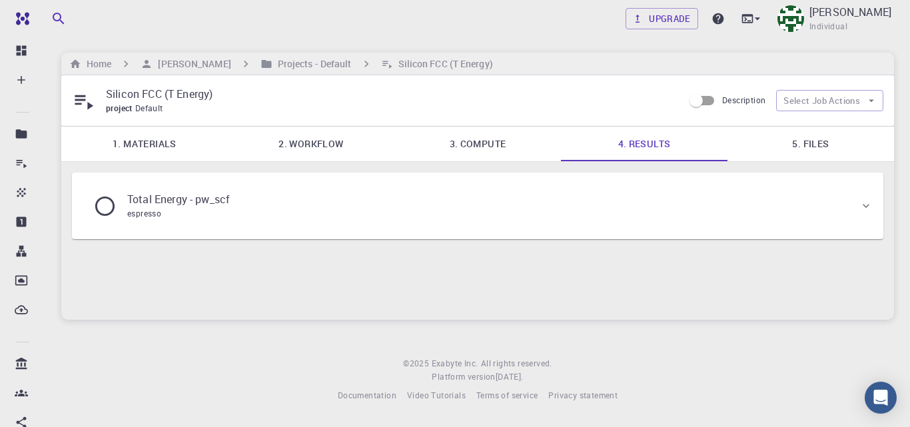
click at [217, 203] on p "Total Energy - pw_scf" at bounding box center [178, 199] width 103 height 16
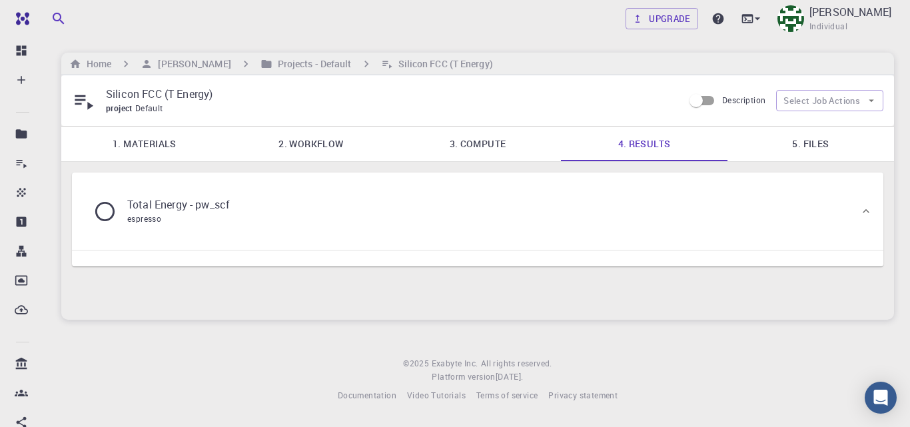
click at [825, 134] on link "5. Files" at bounding box center [811, 144] width 167 height 35
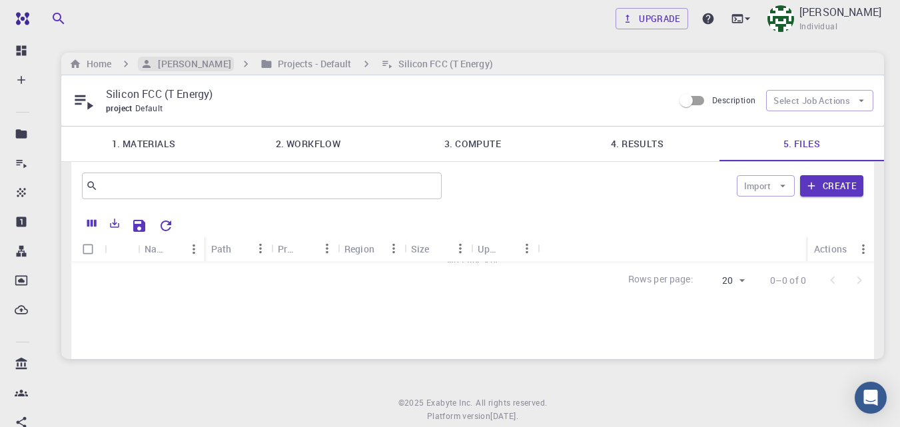
click at [165, 65] on h6 "[PERSON_NAME]" at bounding box center [192, 64] width 78 height 15
